Goal: Information Seeking & Learning: Check status

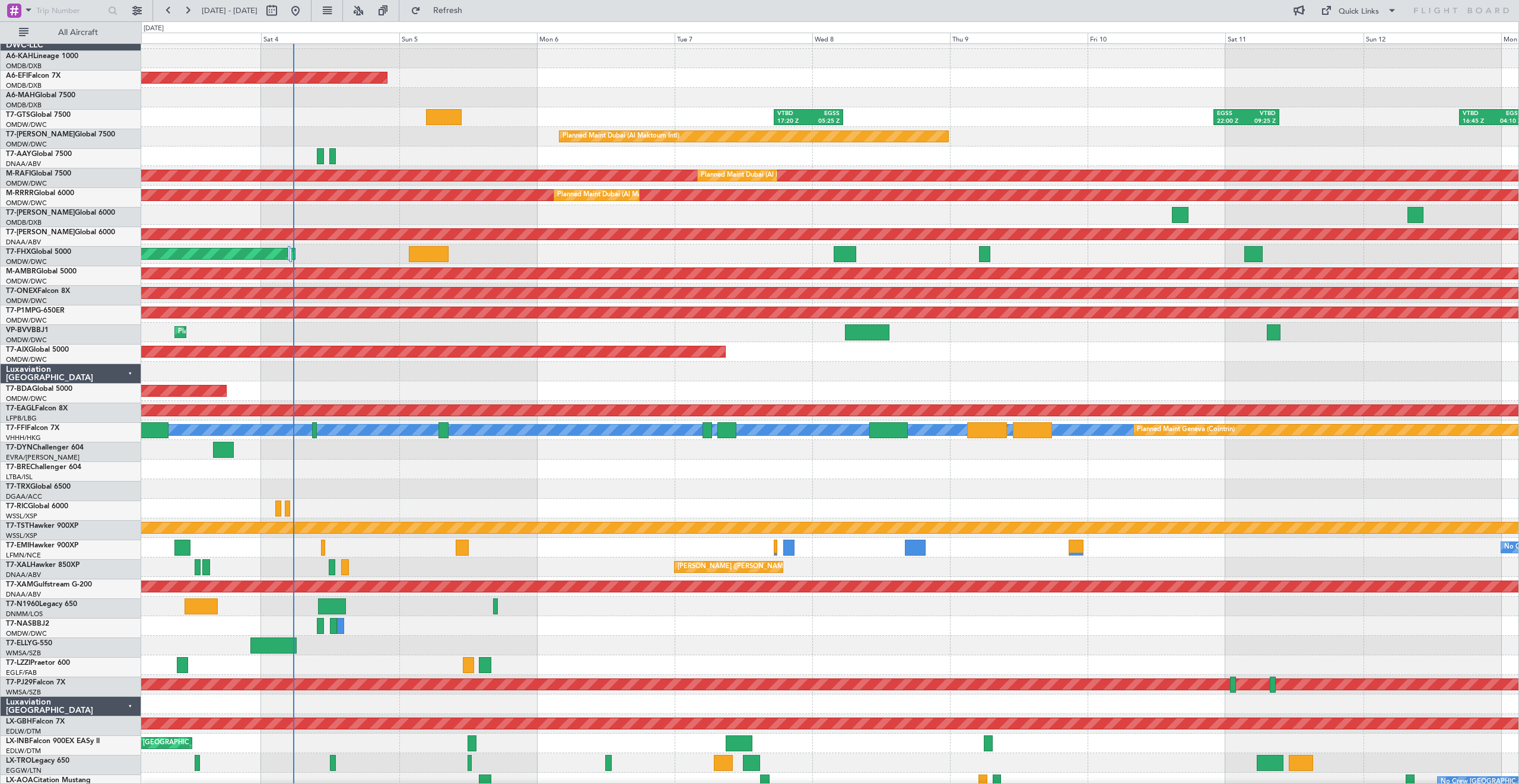
scroll to position [16, 0]
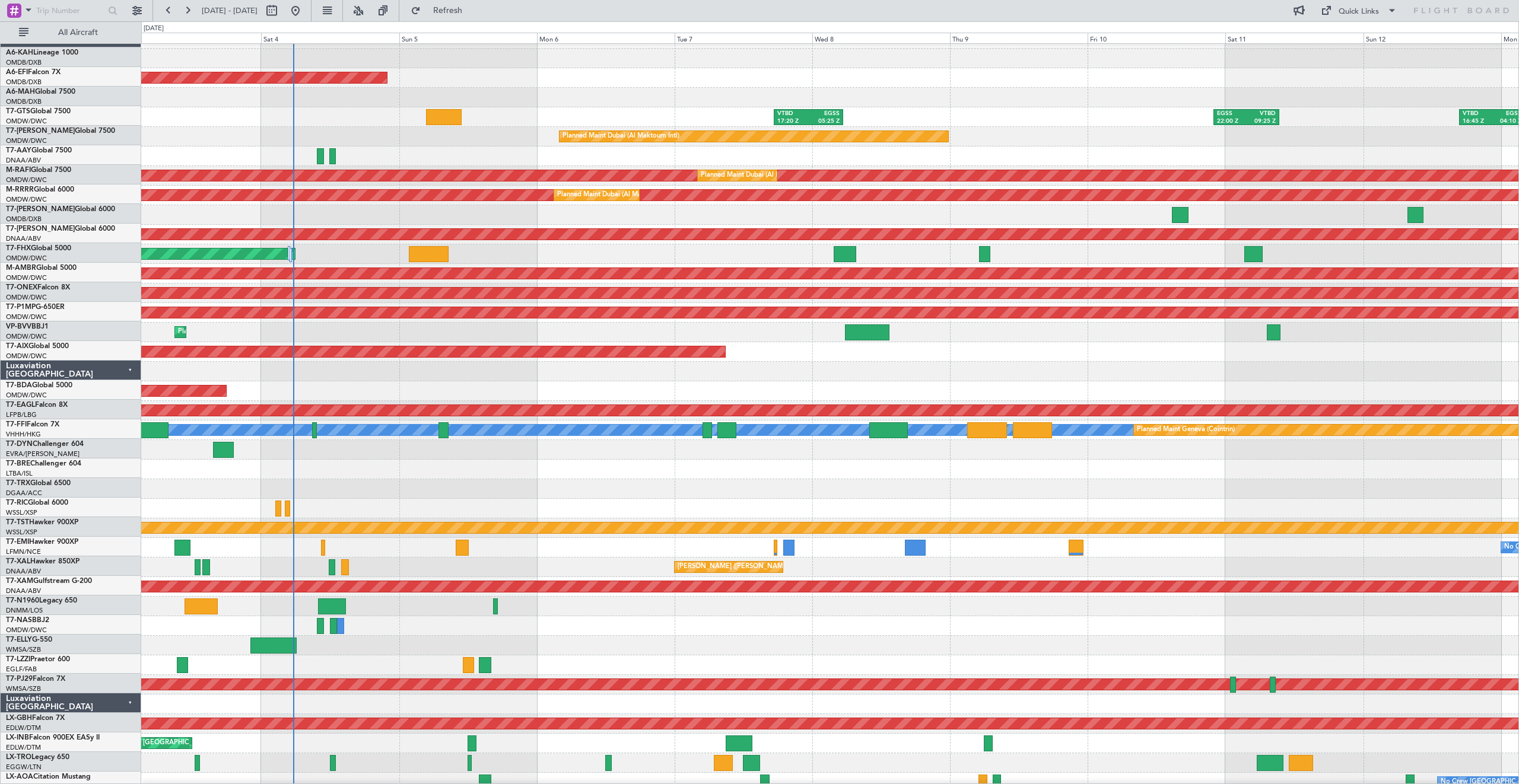
click at [614, 545] on div "No Crew" at bounding box center [829, 547] width 1377 height 20
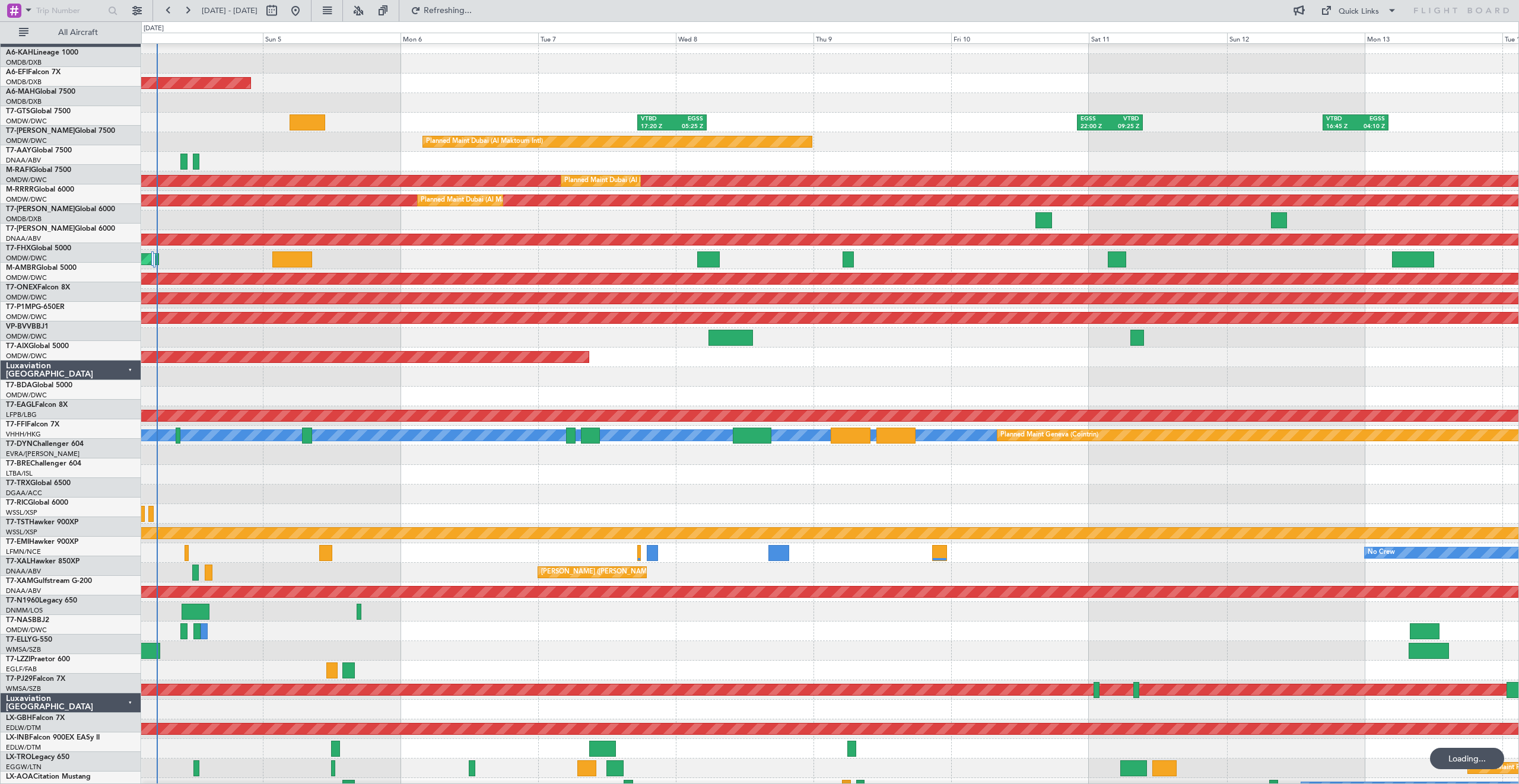
scroll to position [10, 0]
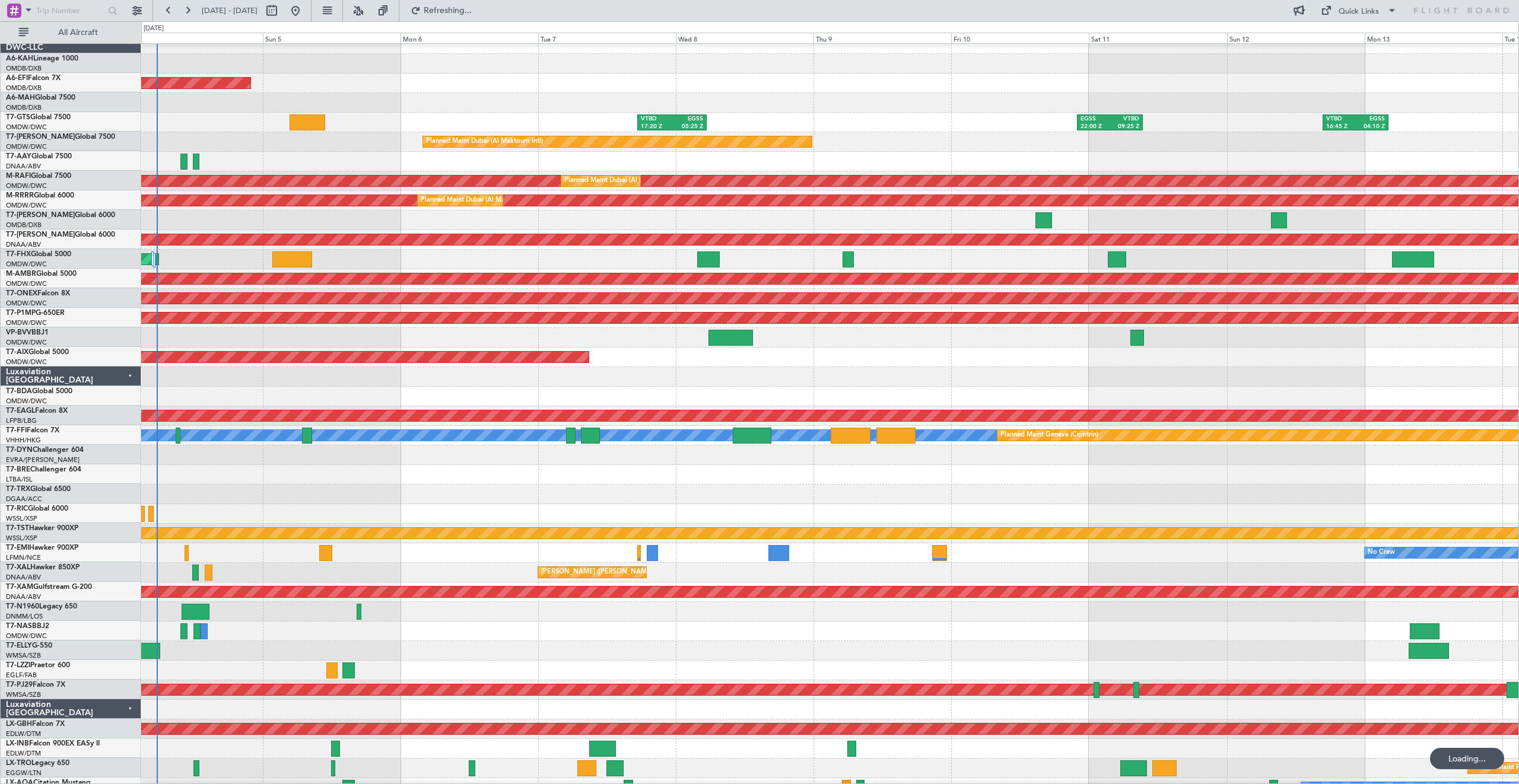
click at [805, 561] on div "No Crew" at bounding box center [829, 553] width 1377 height 20
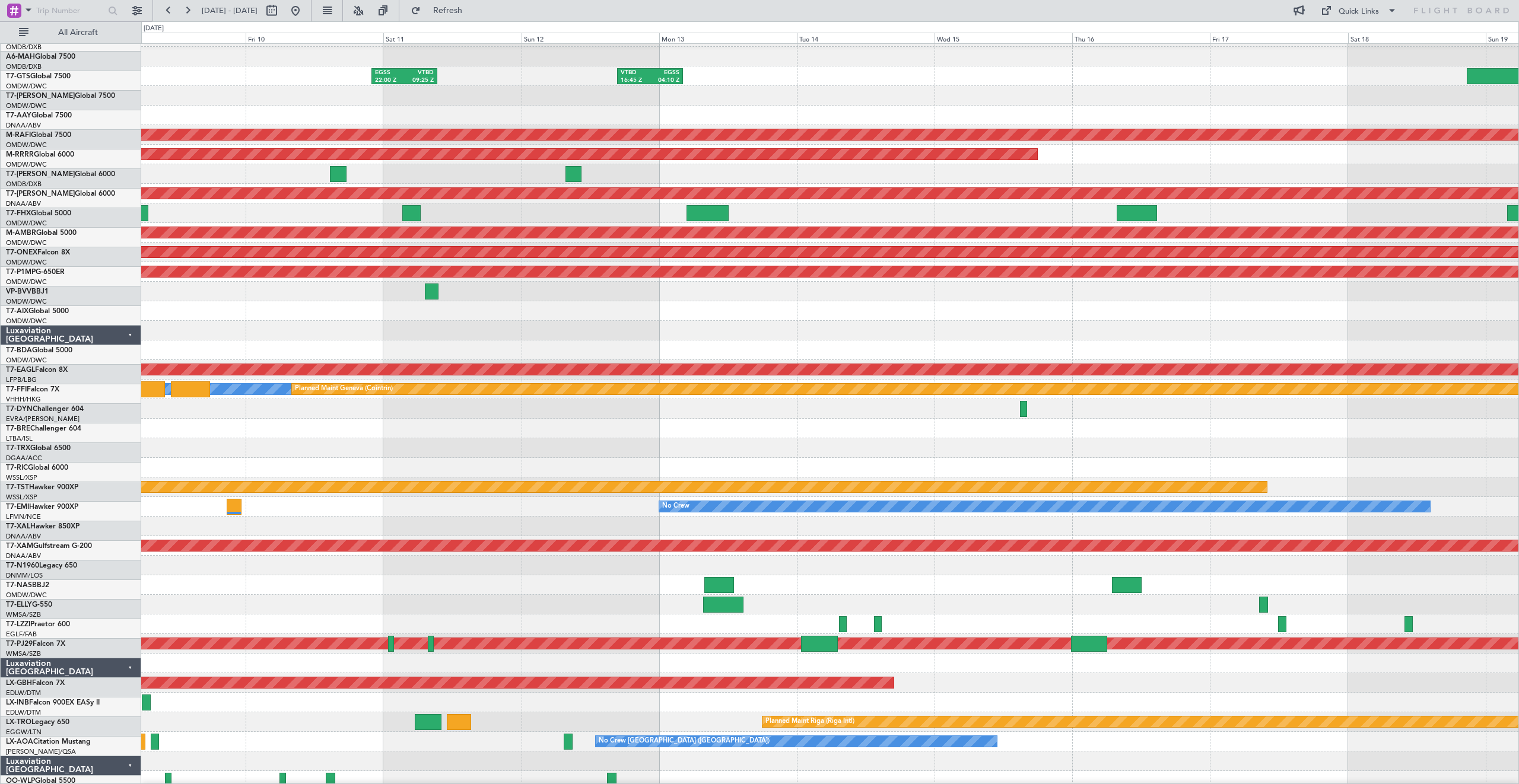
scroll to position [58, 0]
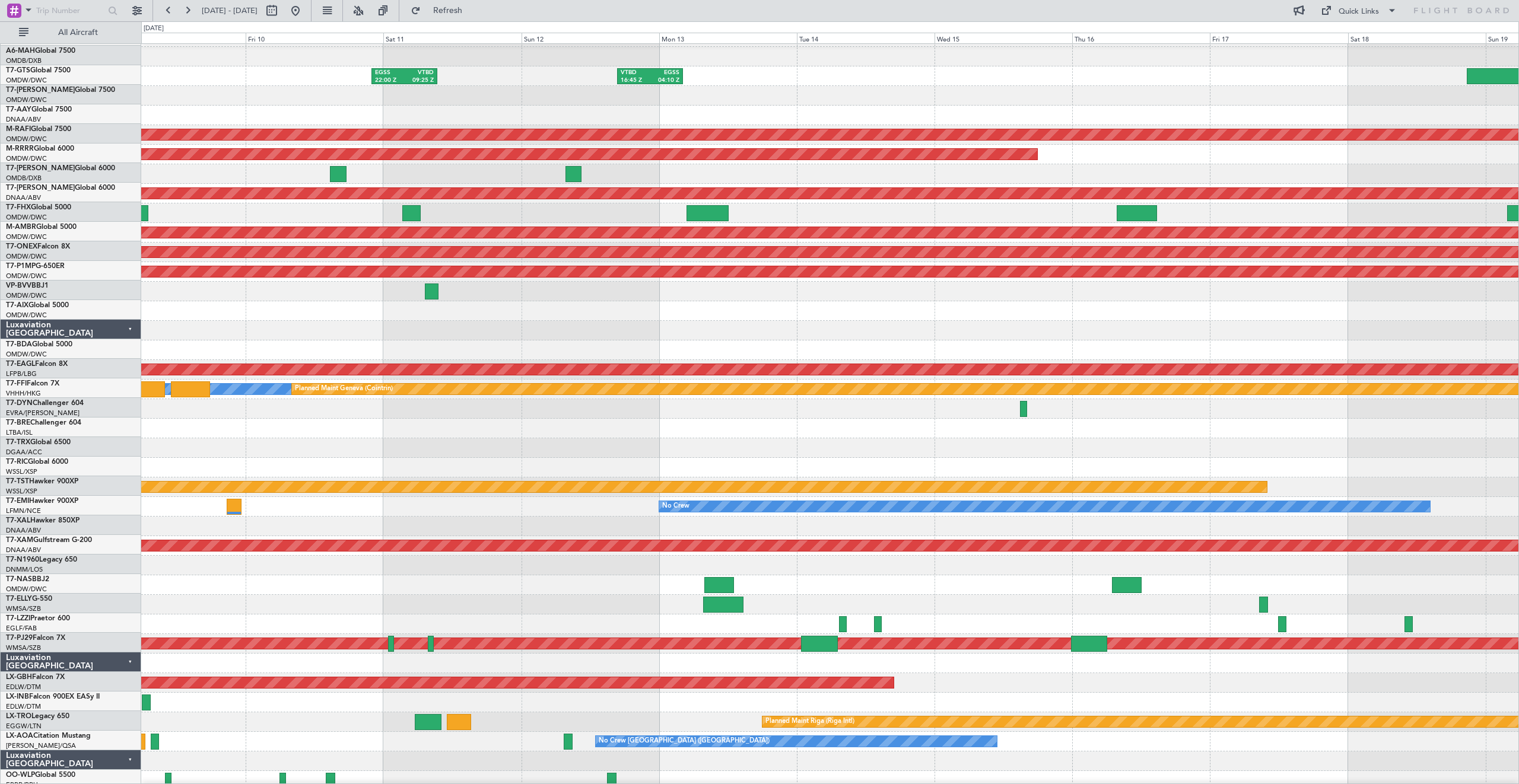
click at [13, 615] on div "EGSS 22:00 Z VTBD 09:25 Z VTBD 16:45 Z EGSS 04:10 Z VTBD 17:20 Z EGSS 05:25 Z P…" at bounding box center [759, 403] width 1519 height 763
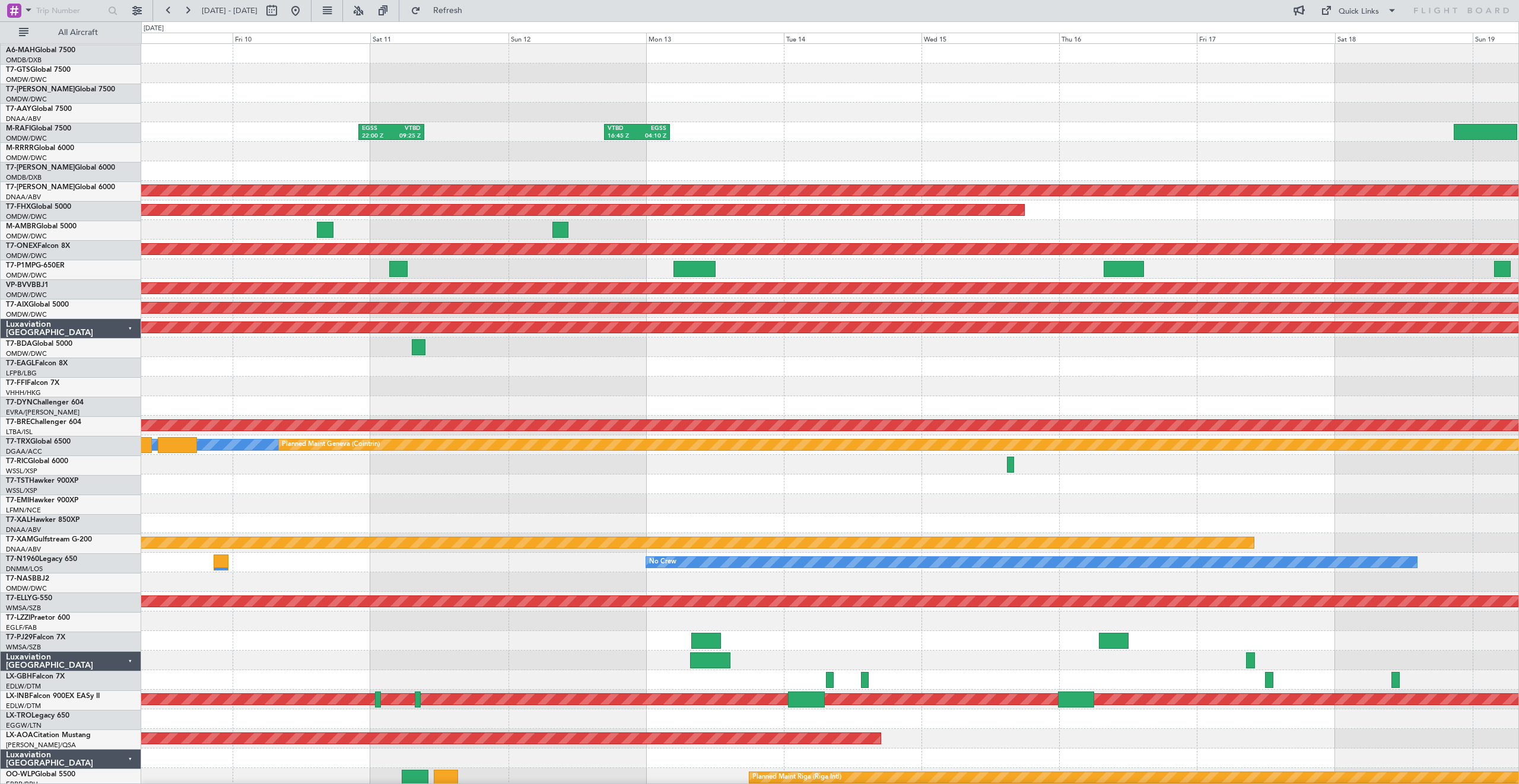
scroll to position [0, 0]
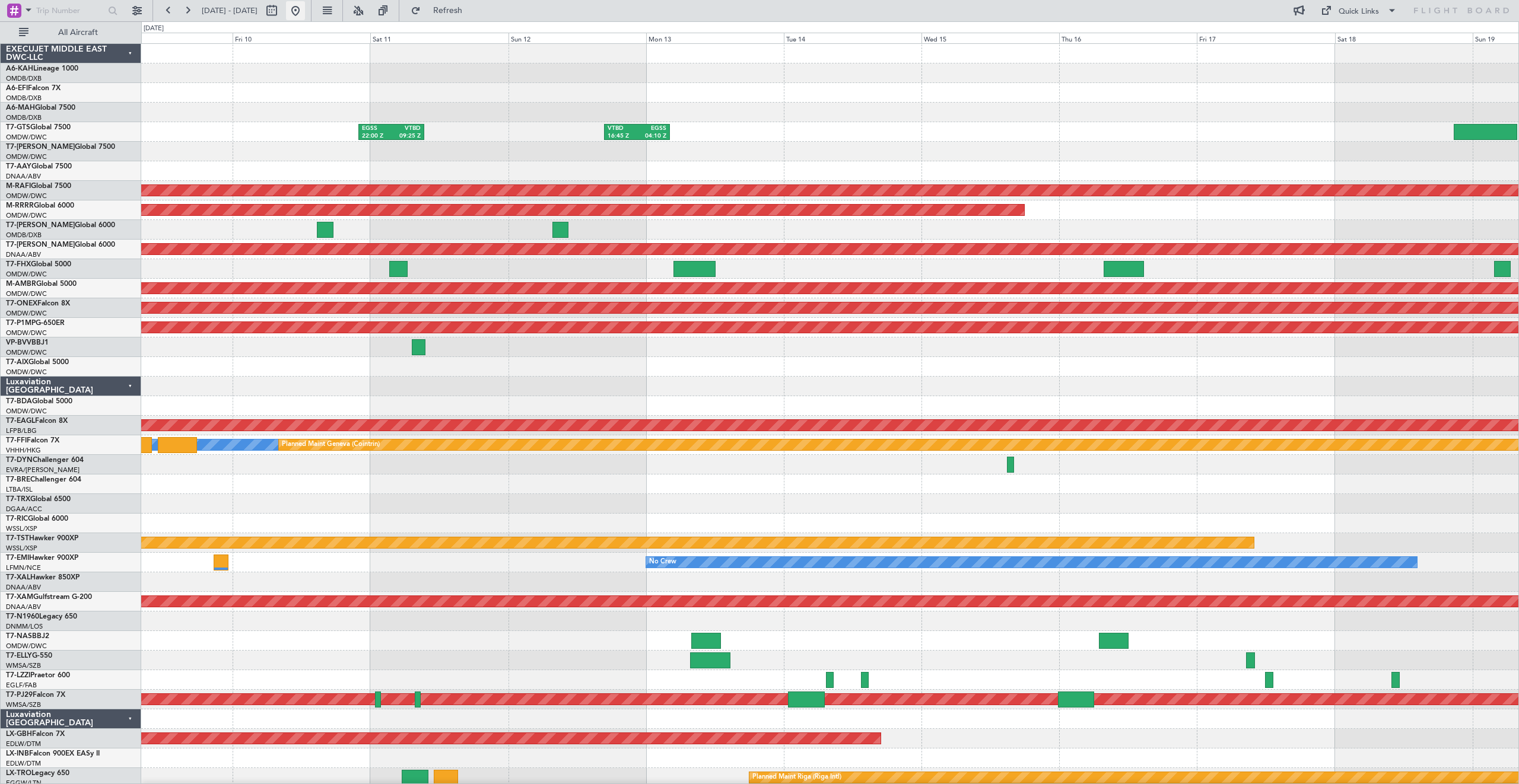
click at [305, 15] on button at bounding box center [296, 11] width 19 height 19
